Goal: Navigation & Orientation: Find specific page/section

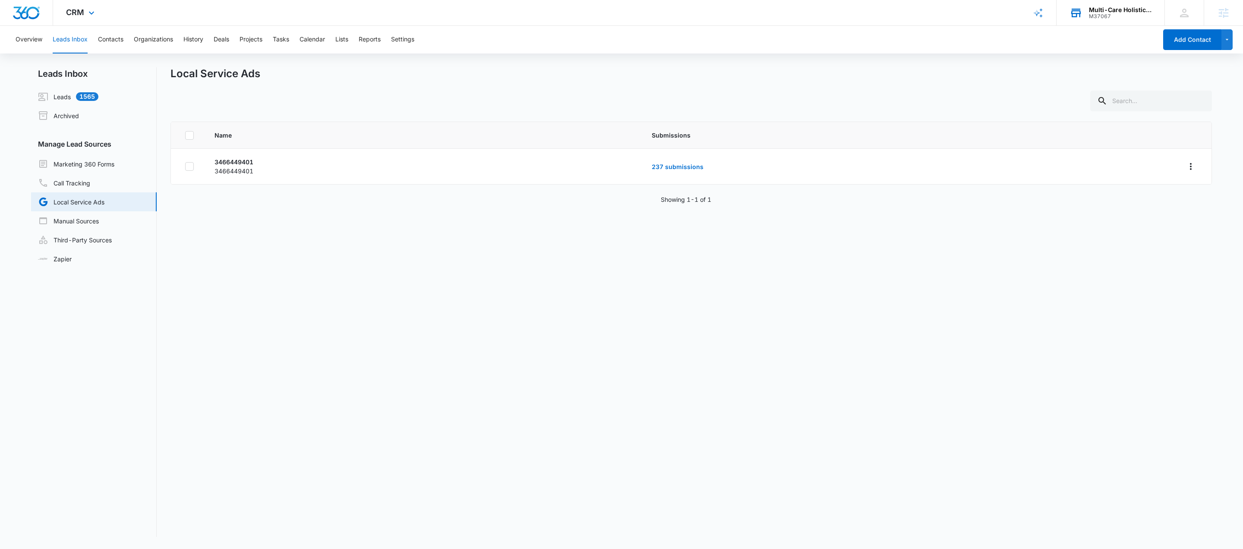
click at [1105, 15] on div "M37067" at bounding box center [1120, 16] width 63 height 6
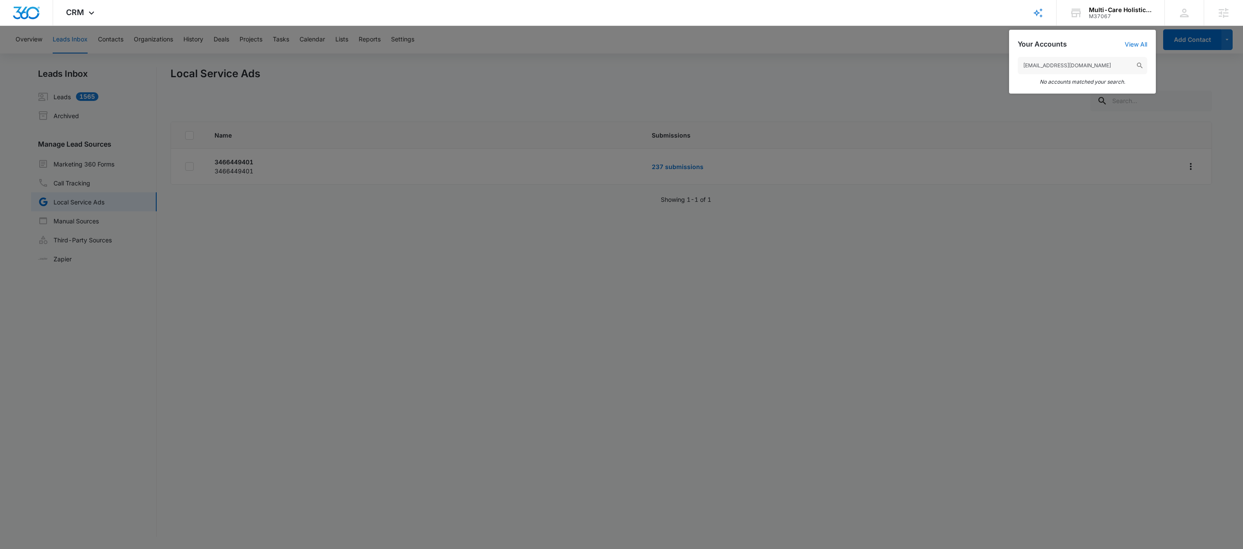
type input "ohn.maristela19@gmail.com"
click at [918, 290] on div at bounding box center [621, 274] width 1243 height 549
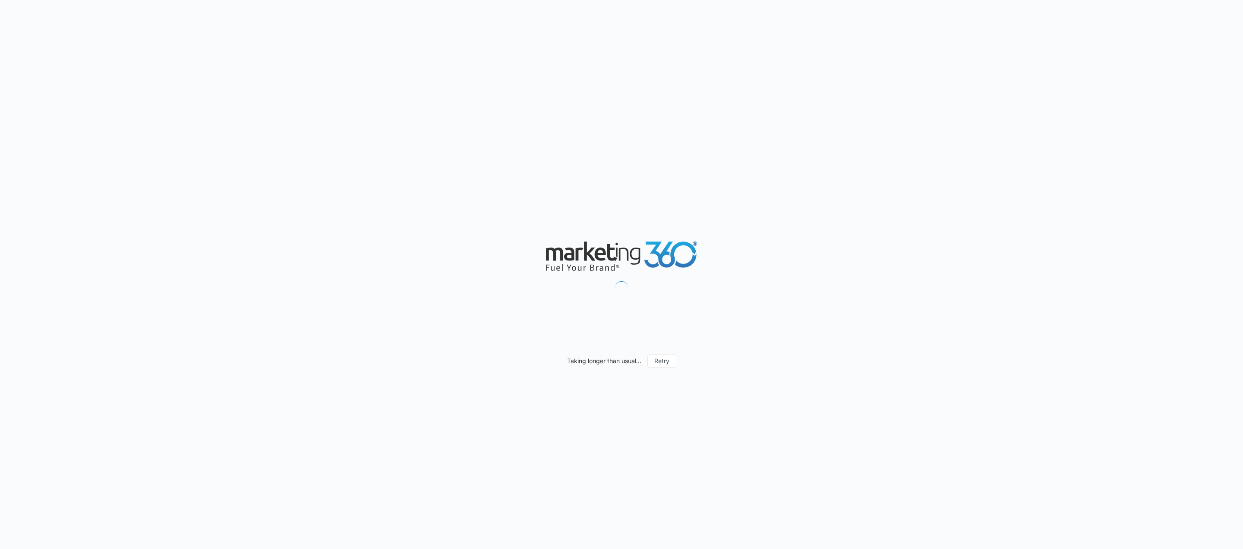
click at [1007, 276] on div "Taking longer than usual... Retry" at bounding box center [621, 274] width 1243 height 549
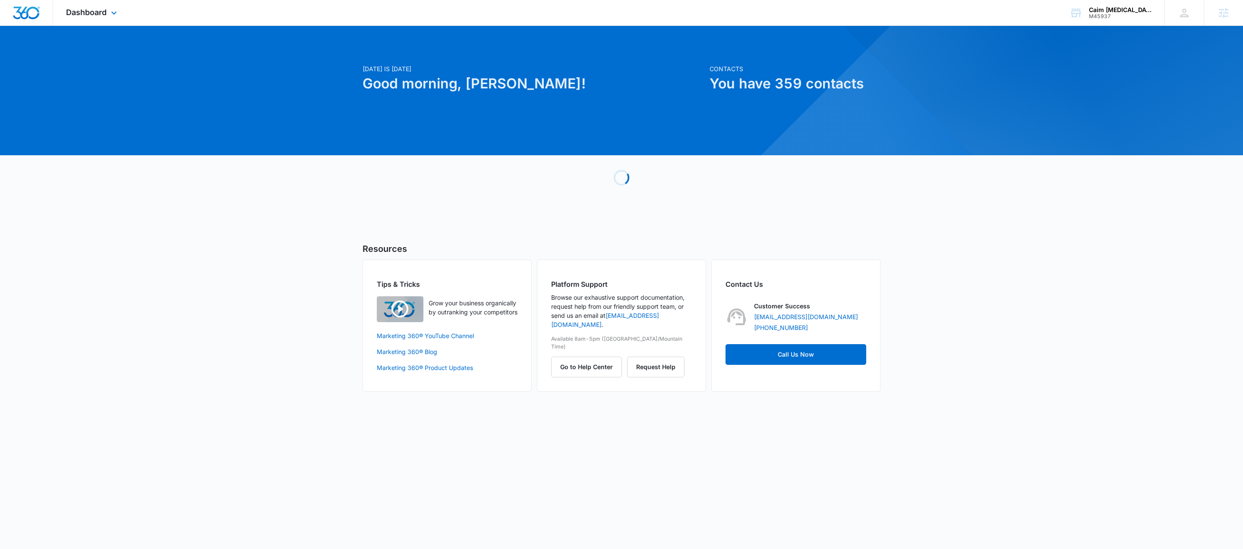
click at [108, 9] on div "Dashboard Apps Reputation Websites Forms CRM Email Social Shop Payments Content…" at bounding box center [92, 12] width 79 height 25
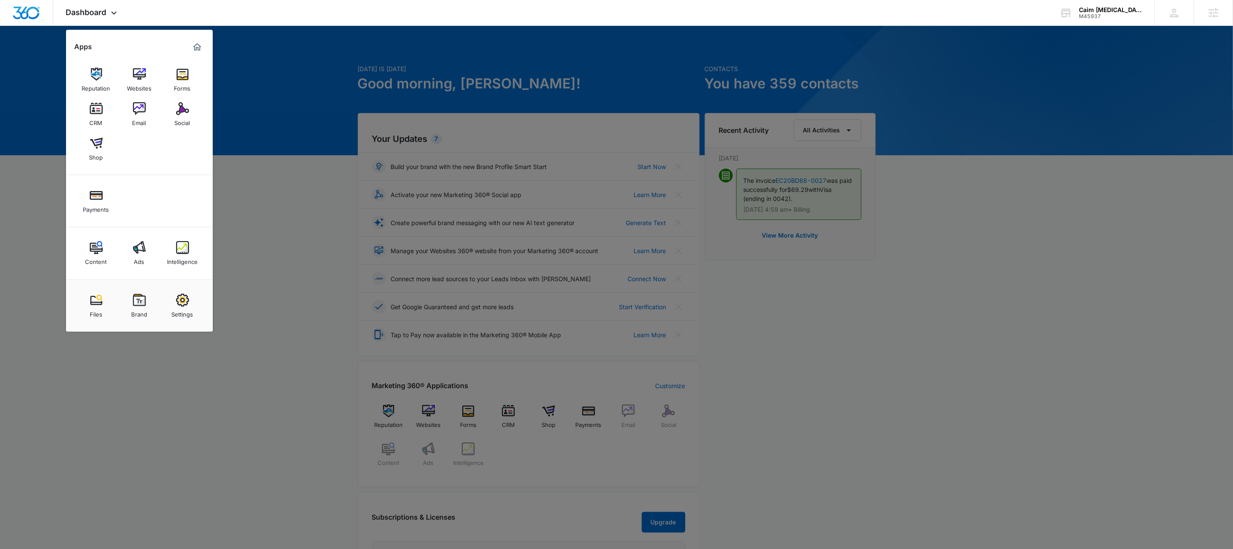
click at [816, 331] on div at bounding box center [616, 274] width 1233 height 549
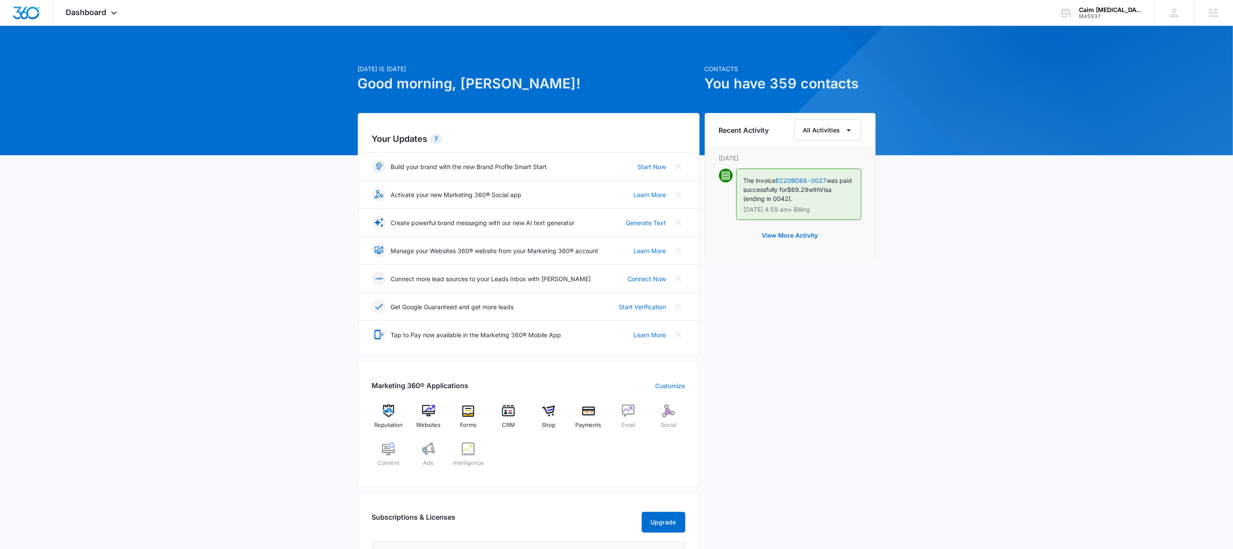
click at [931, 339] on div "[DATE] is [DATE] Good morning, [PERSON_NAME]! Contacts You have 359 contacts Yo…" at bounding box center [616, 402] width 1233 height 731
